Goal: Navigation & Orientation: Find specific page/section

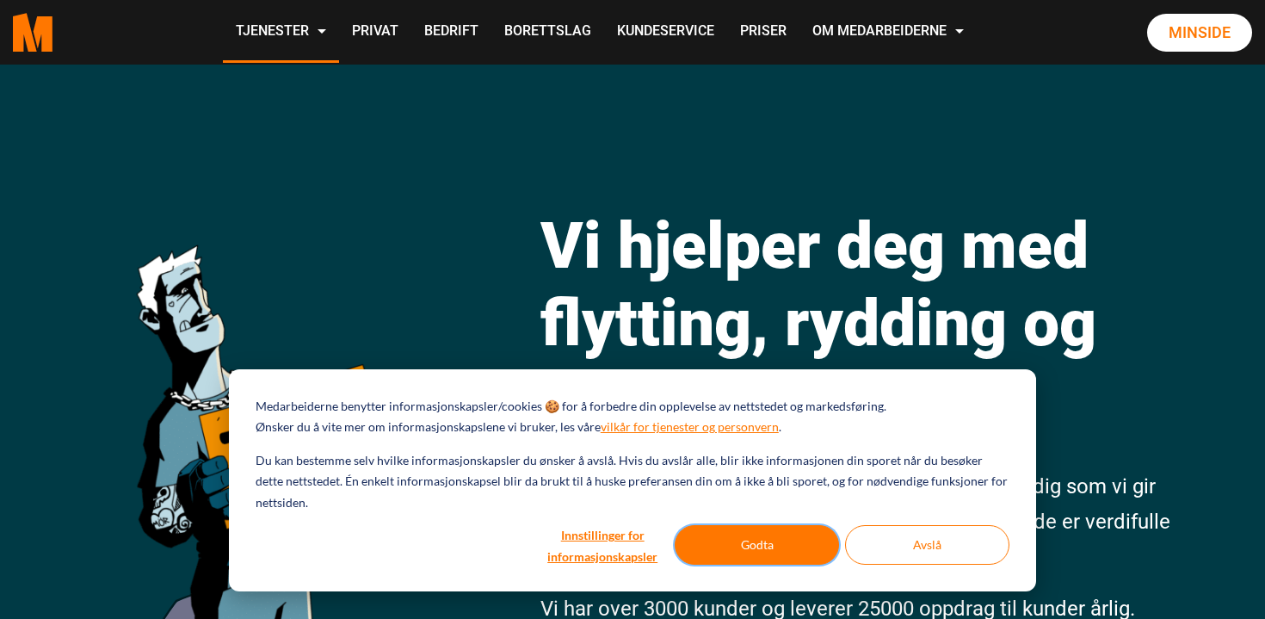
click at [779, 553] on button "Godta" at bounding box center [757, 545] width 164 height 40
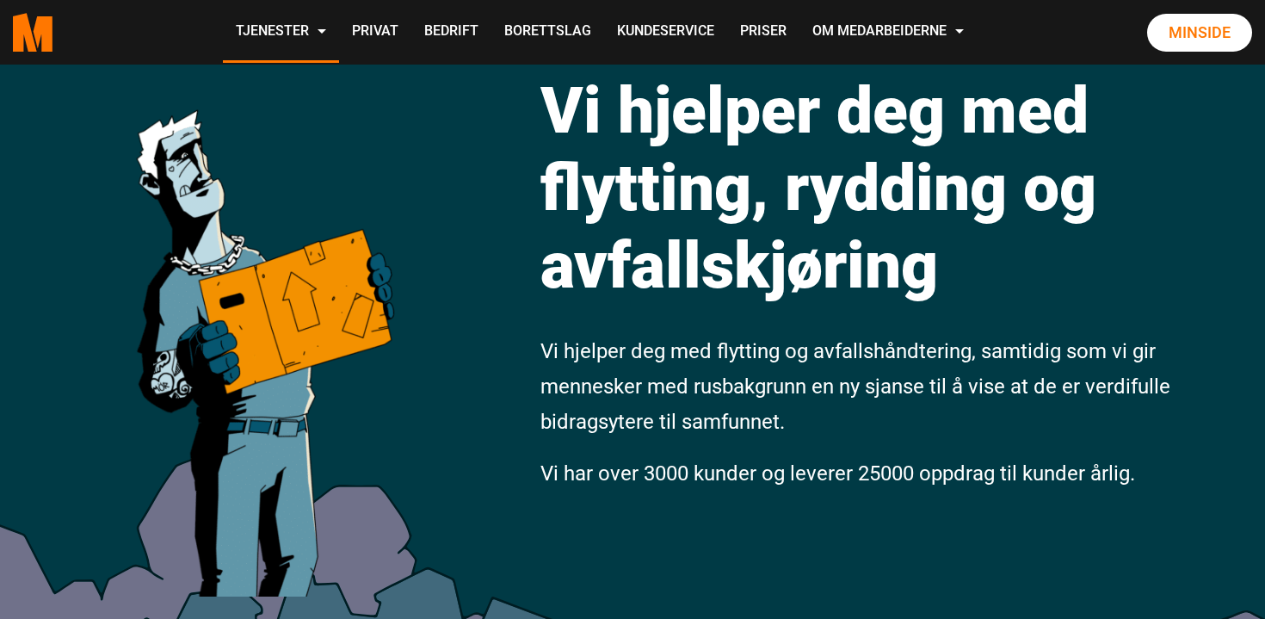
scroll to position [98, 0]
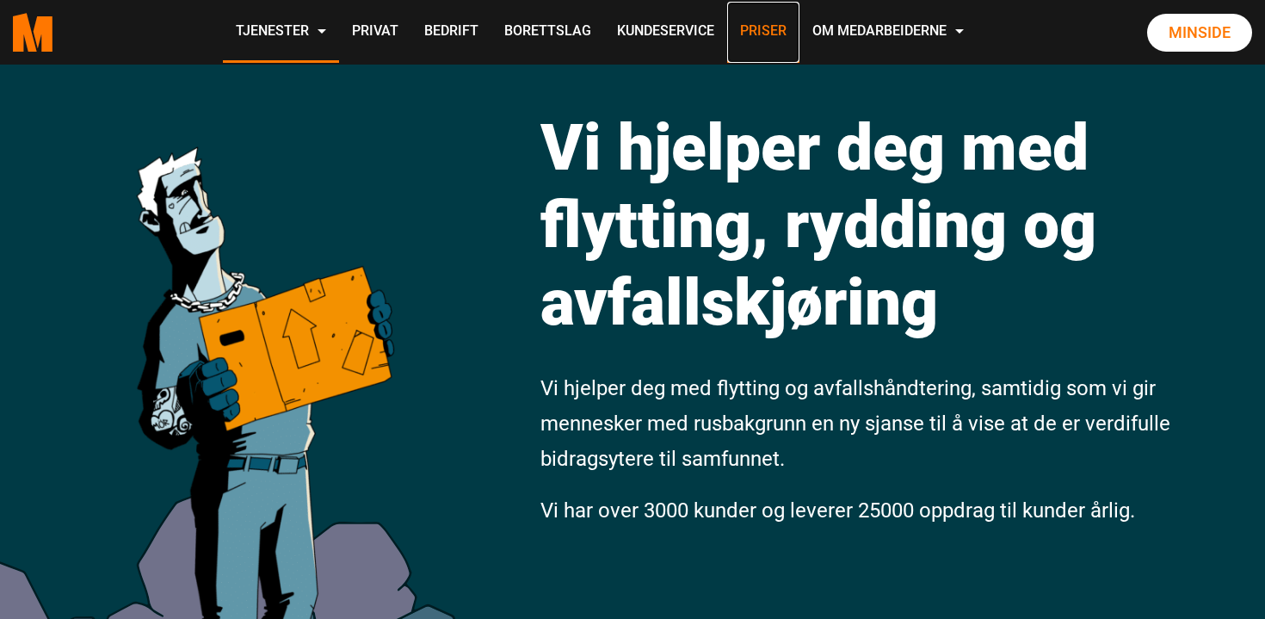
click at [752, 37] on link "Priser" at bounding box center [763, 32] width 72 height 61
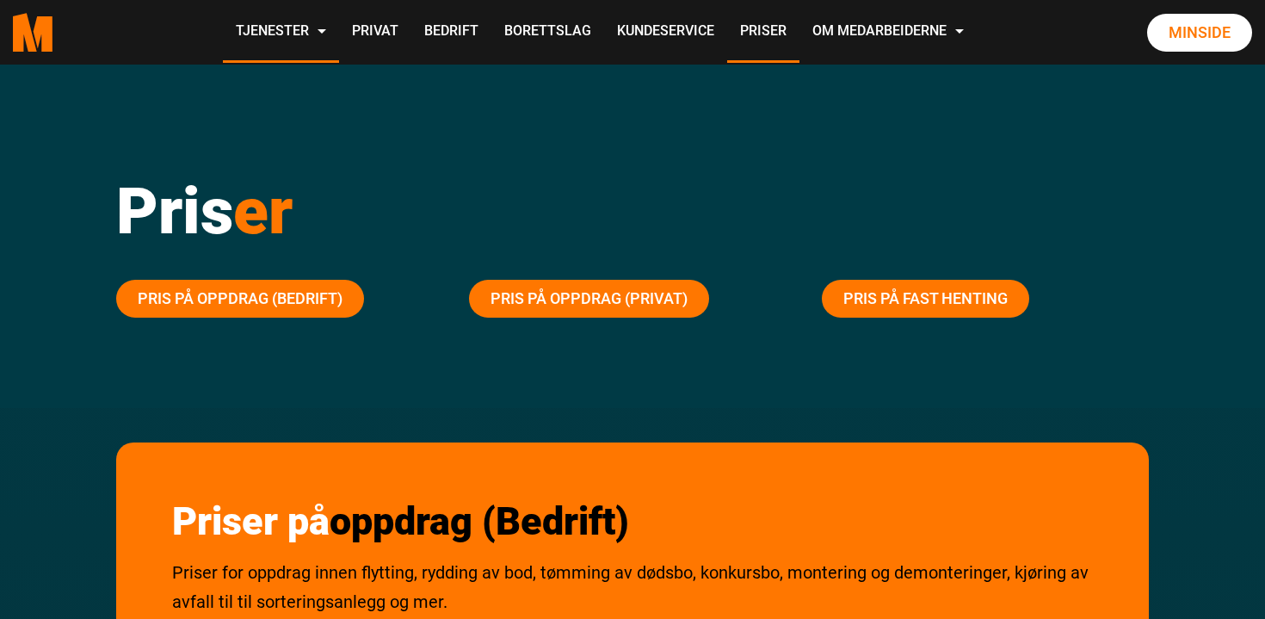
click at [58, 40] on div ".cls-1{filter:url(#drop-shadow-2)}.cls-1,.cls-2{fill:#ff7700;stroke-width:0px}.…" at bounding box center [32, 32] width 65 height 65
click at [32, 46] on polygon "Medarbeiderne start page" at bounding box center [25, 32] width 24 height 39
